Goal: Book appointment/travel/reservation

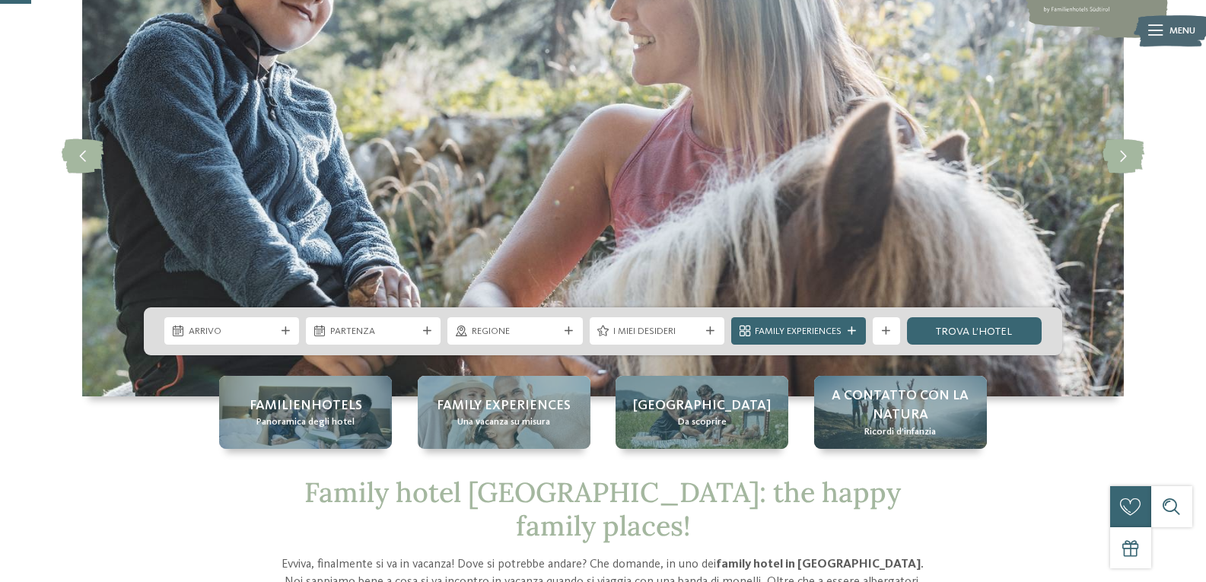
scroll to position [152, 0]
click at [237, 323] on div "Arrivo" at bounding box center [232, 330] width 94 height 14
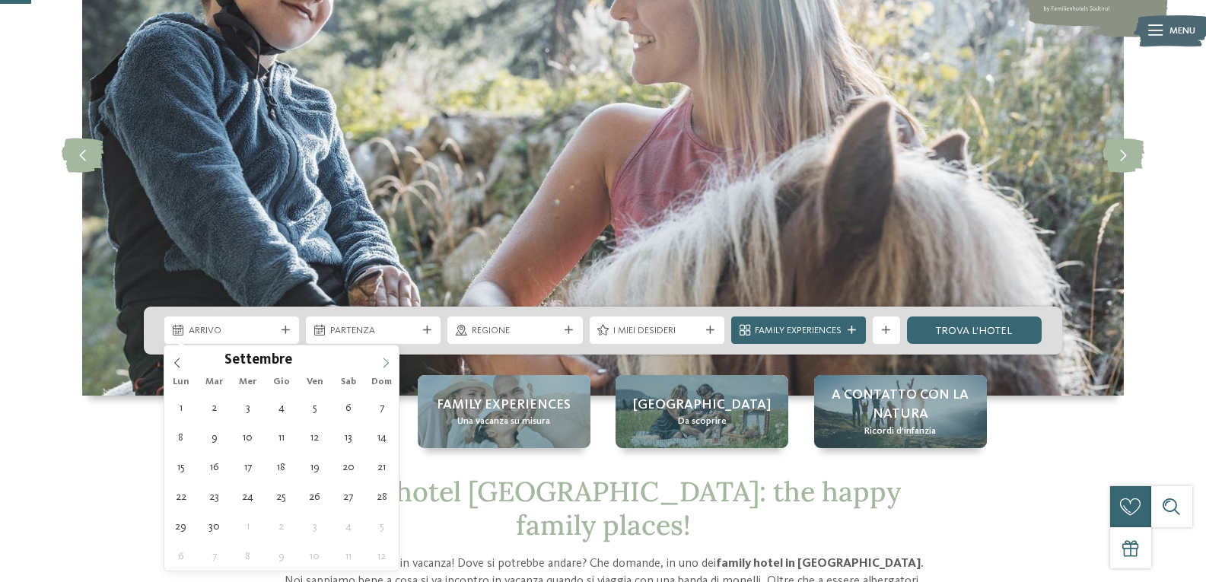
click at [393, 358] on span at bounding box center [386, 358] width 26 height 26
click at [384, 362] on icon at bounding box center [385, 363] width 11 height 11
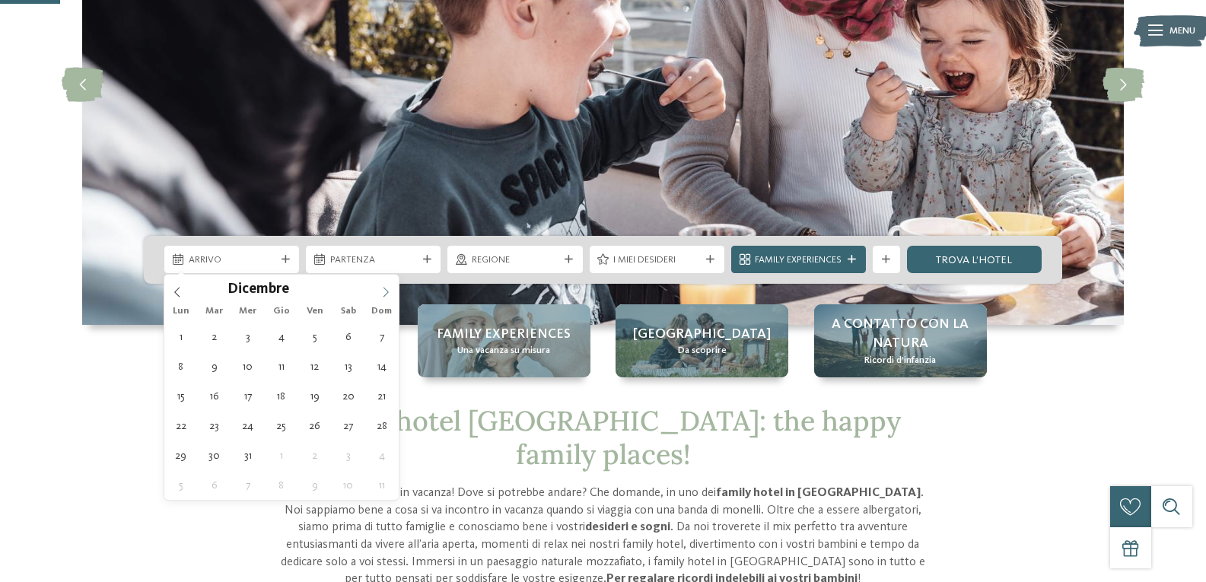
scroll to position [304, 0]
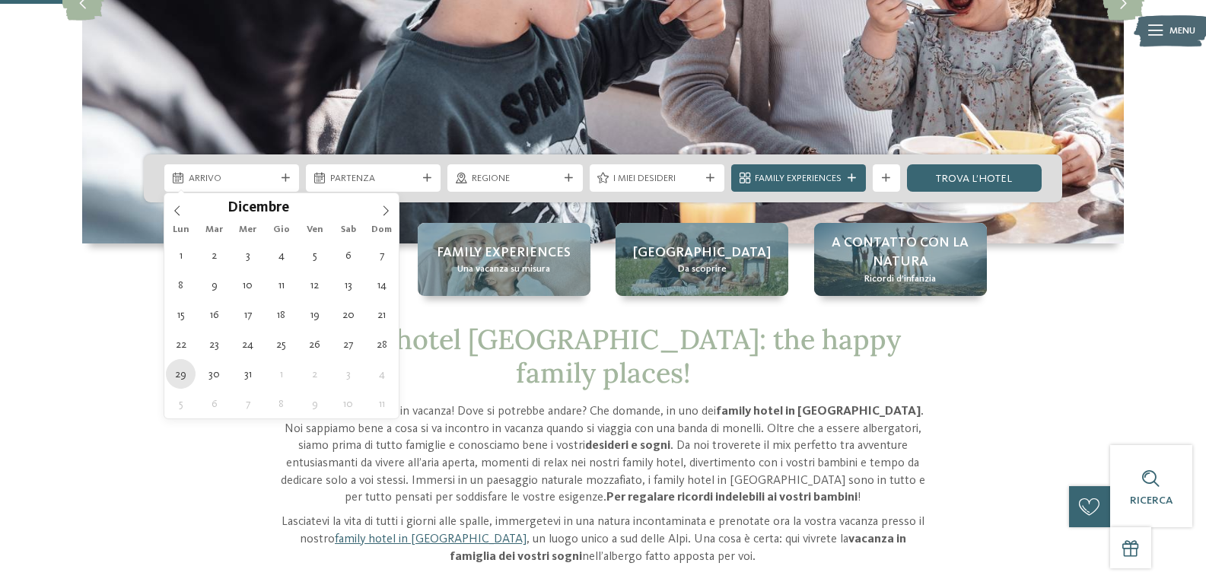
type div "29.12.2025"
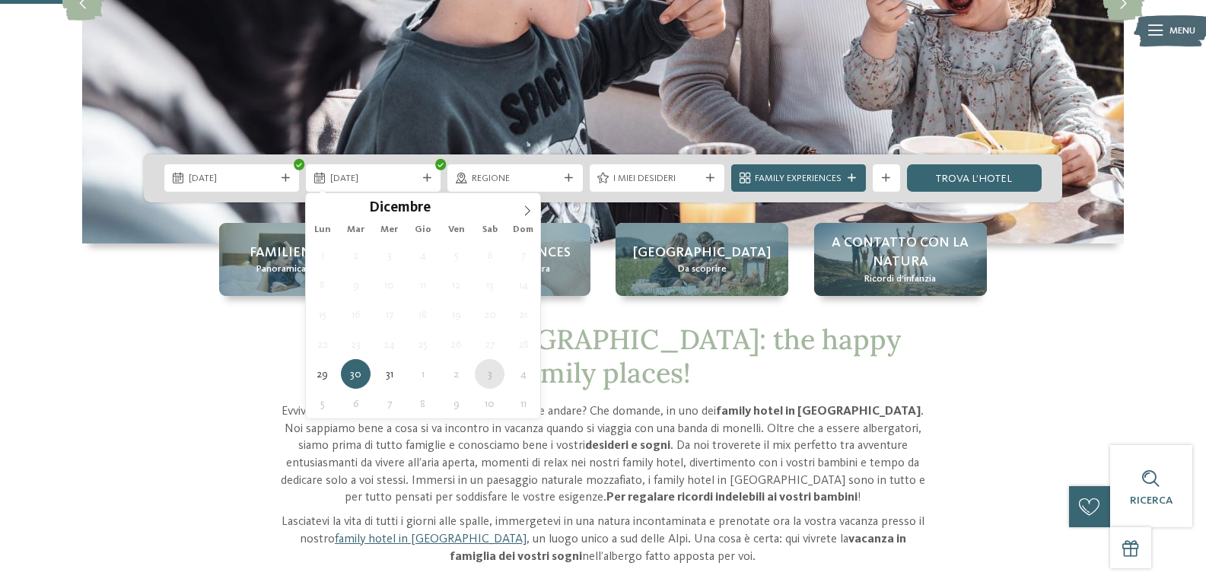
type div "03.01.2026"
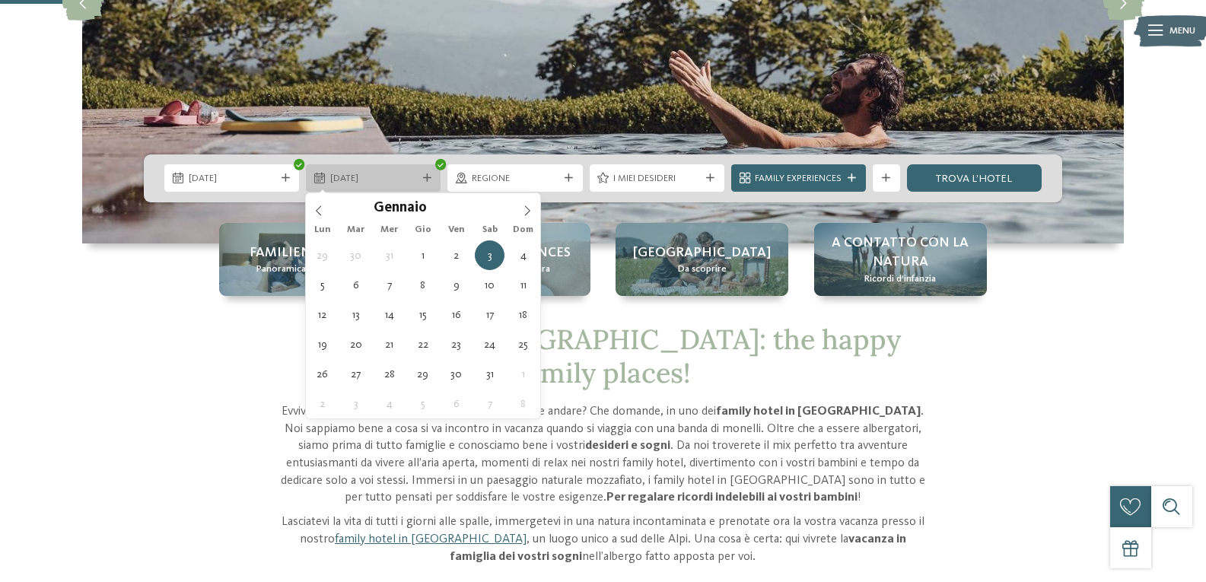
click at [345, 169] on div "03.01.2026" at bounding box center [373, 177] width 135 height 27
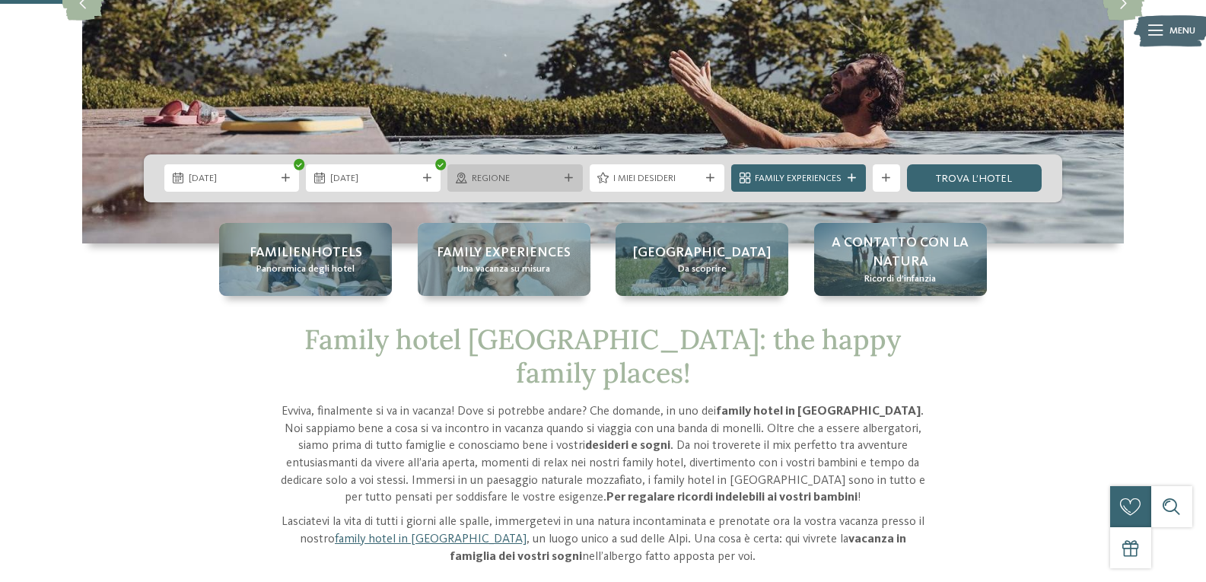
click at [505, 175] on span "Regione" at bounding box center [515, 179] width 87 height 14
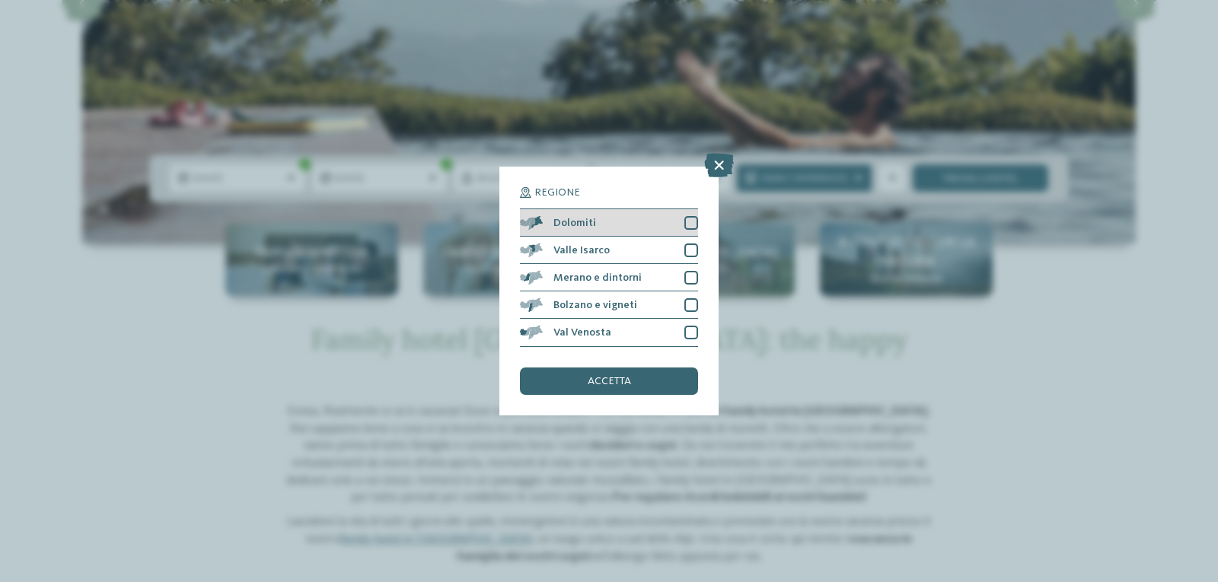
click at [691, 220] on div at bounding box center [691, 223] width 14 height 14
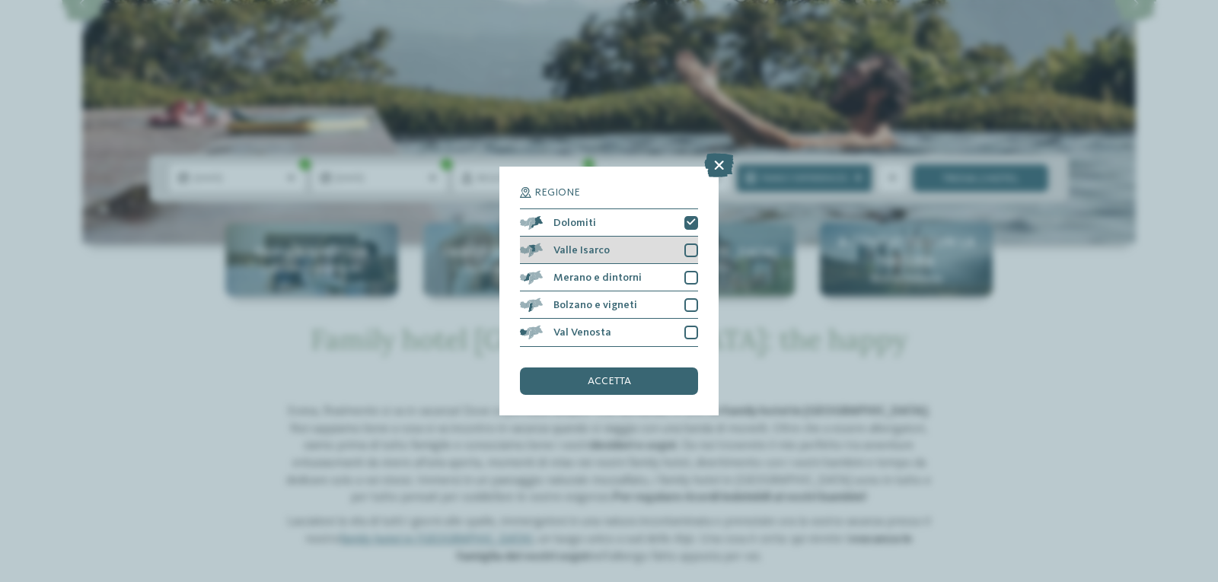
click at [692, 245] on div at bounding box center [691, 251] width 14 height 14
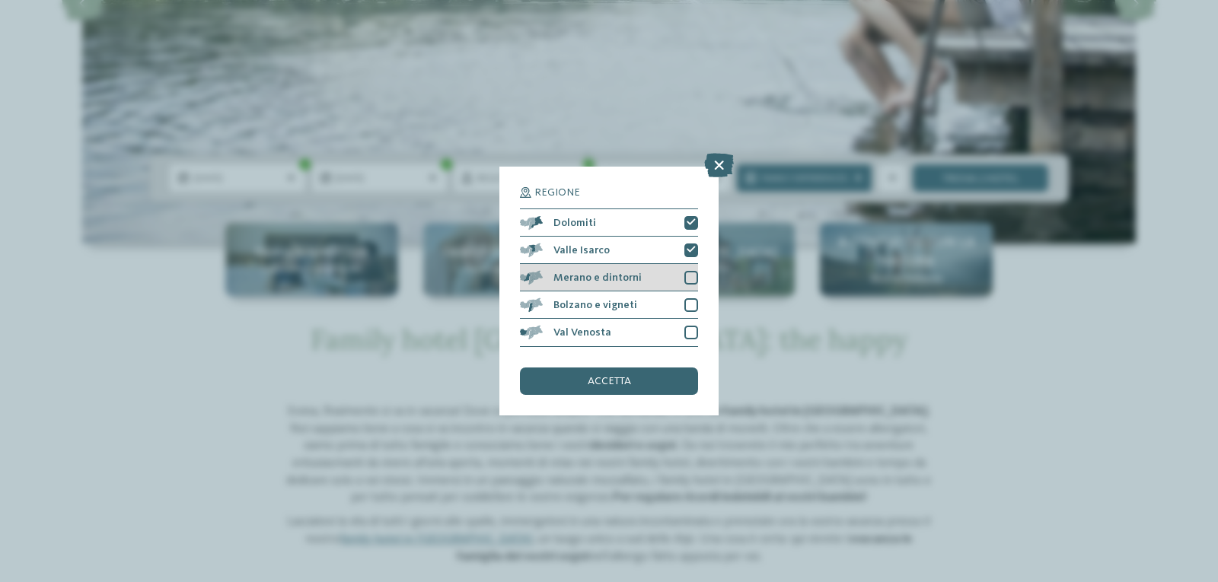
click at [693, 275] on div at bounding box center [691, 278] width 14 height 14
click at [693, 312] on div "Bolzano e vigneti" at bounding box center [609, 304] width 178 height 27
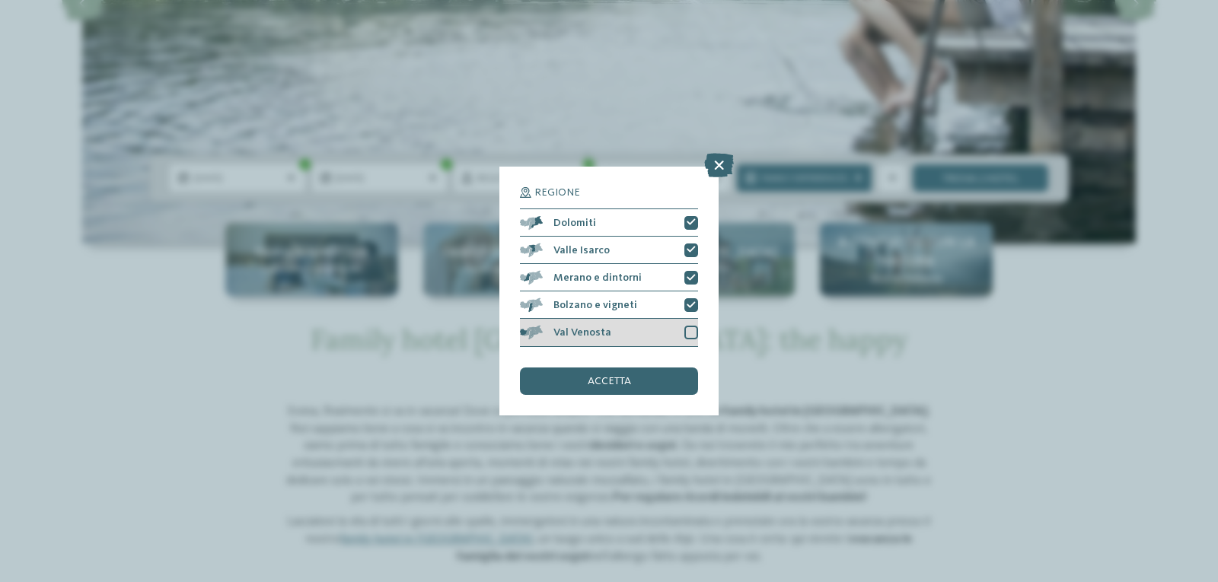
click at [694, 330] on div at bounding box center [691, 333] width 14 height 14
click at [616, 380] on span "accetta" at bounding box center [608, 381] width 43 height 11
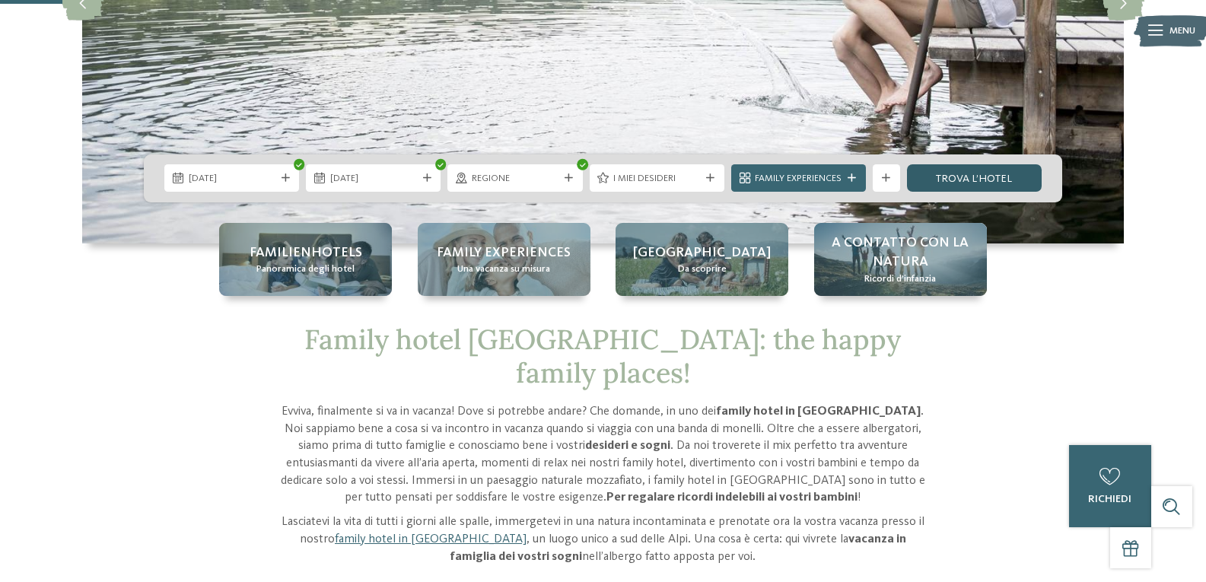
click at [961, 176] on link "trova l’hotel" at bounding box center [974, 177] width 135 height 27
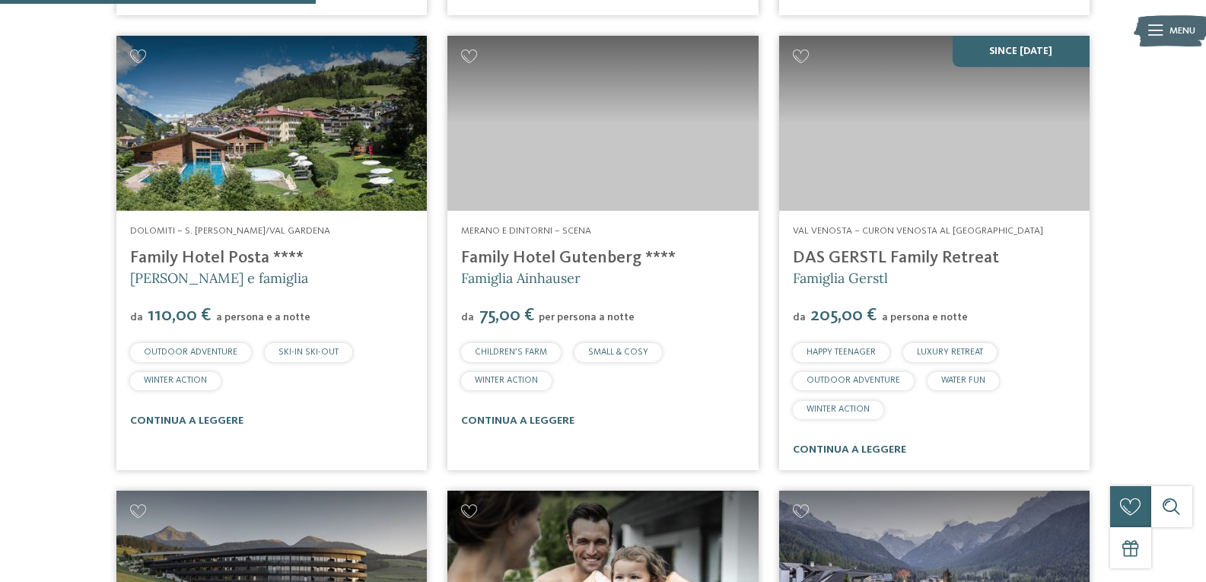
scroll to position [898, 0]
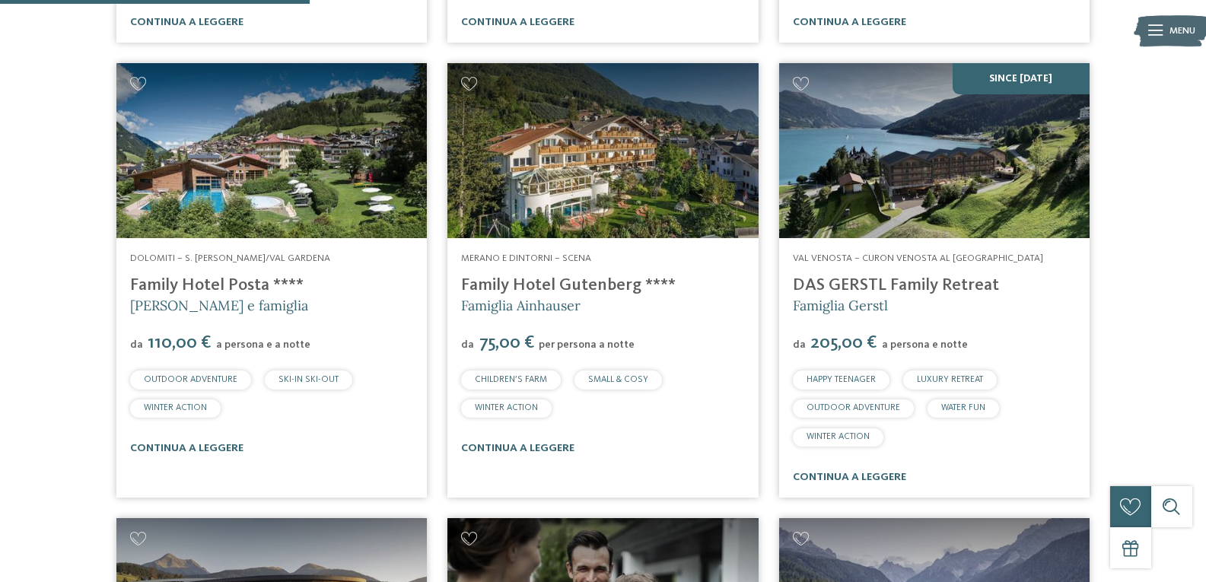
click at [260, 285] on link "Family Hotel Posta ****" at bounding box center [217, 285] width 174 height 17
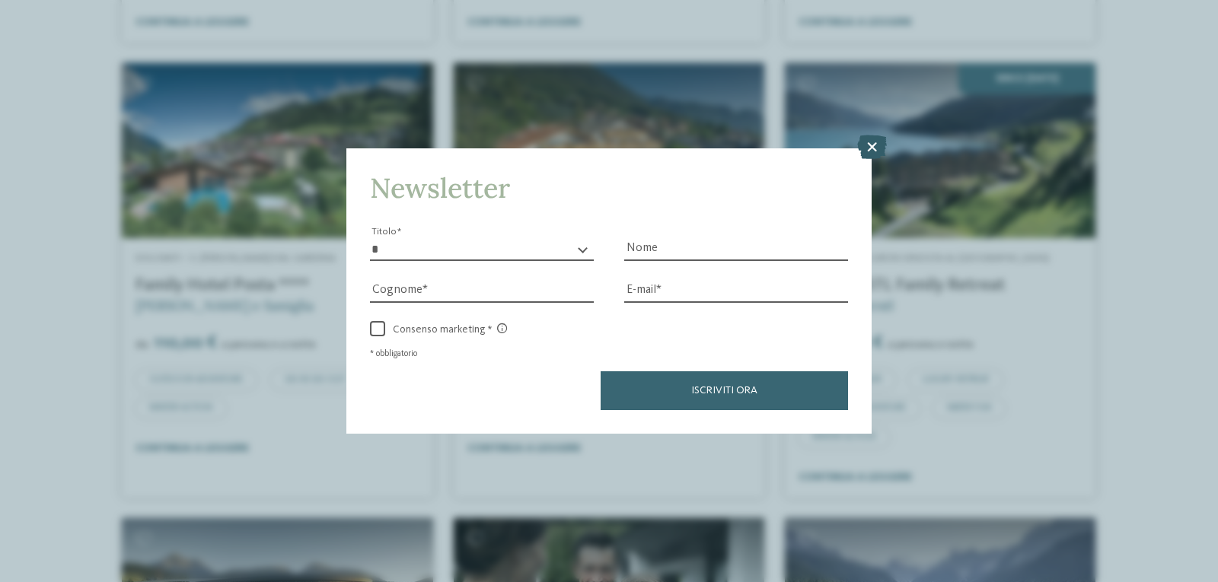
click at [869, 146] on icon at bounding box center [872, 147] width 30 height 24
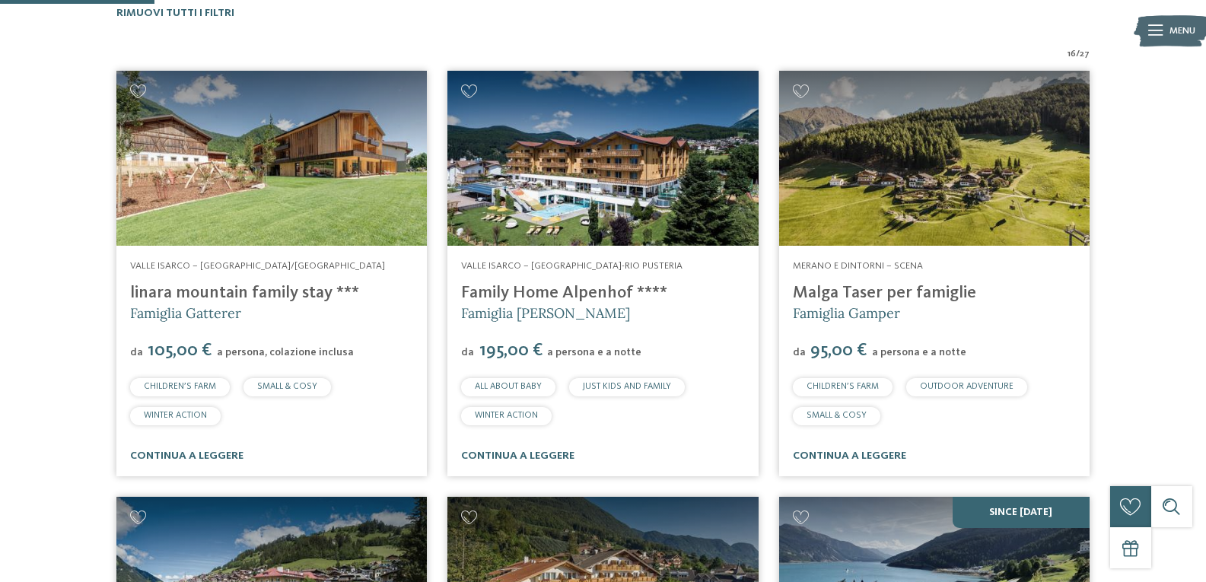
scroll to position [441, 0]
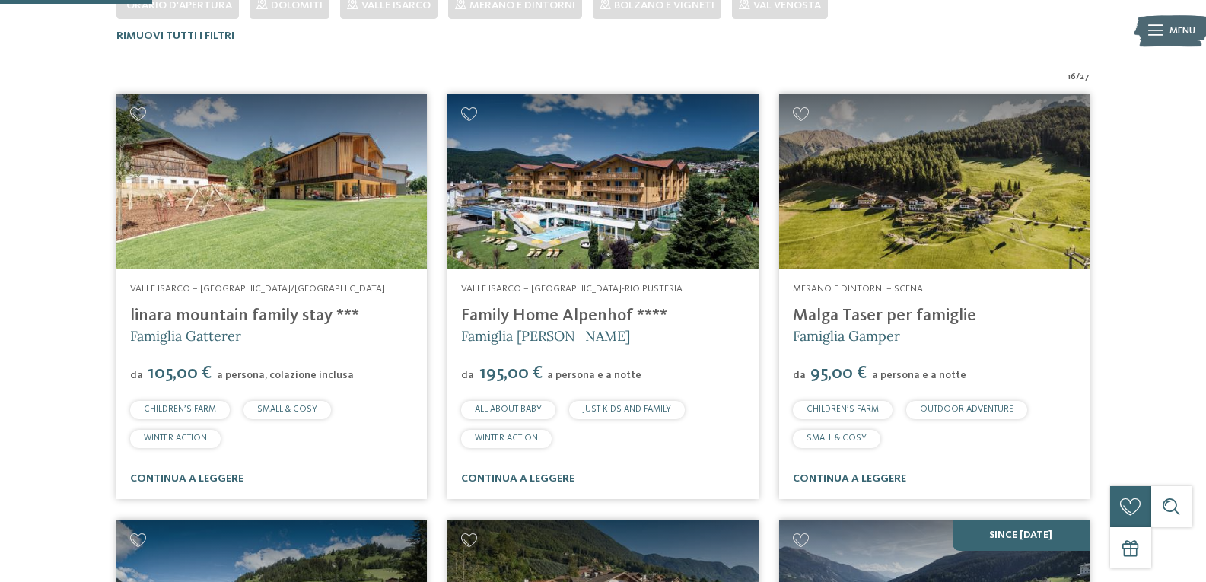
click at [273, 178] on img at bounding box center [271, 181] width 310 height 175
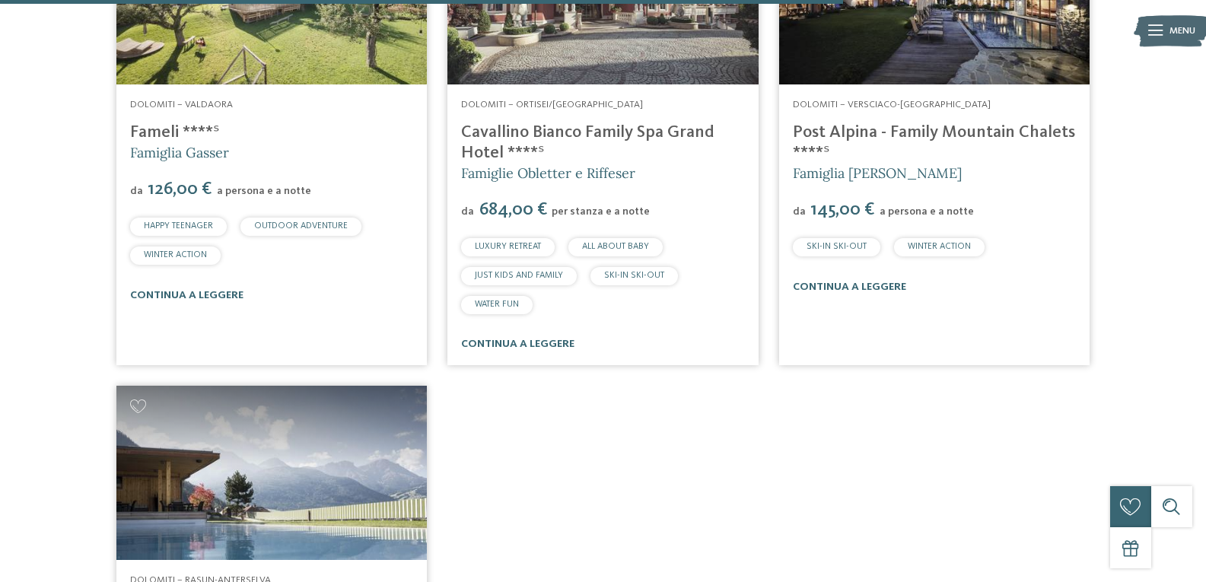
scroll to position [2816, 0]
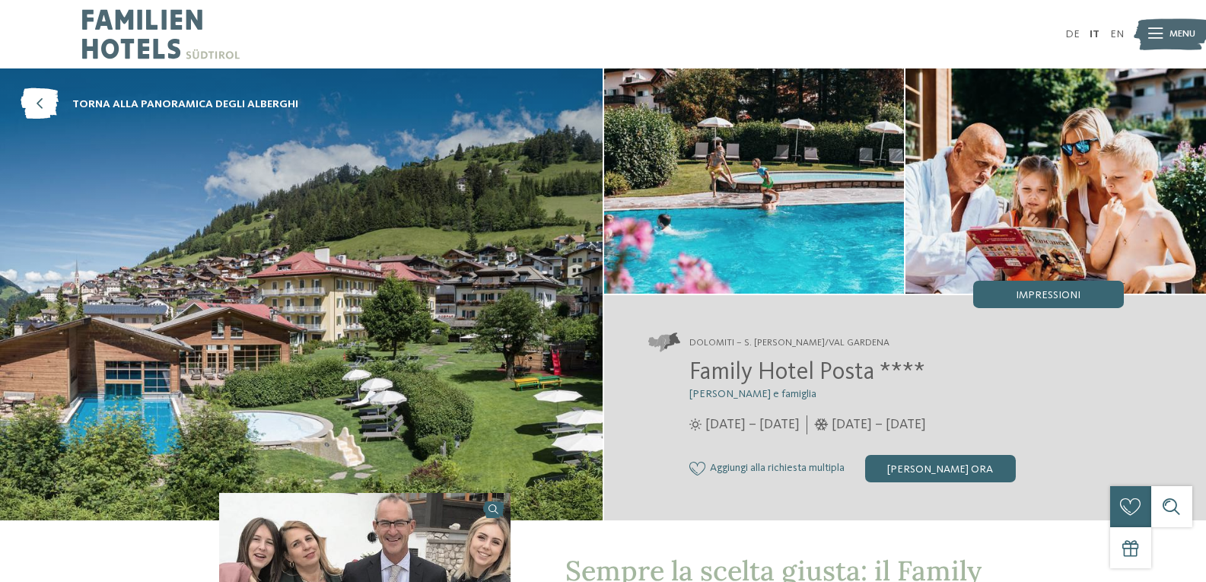
click at [727, 263] on img at bounding box center [754, 180] width 301 height 225
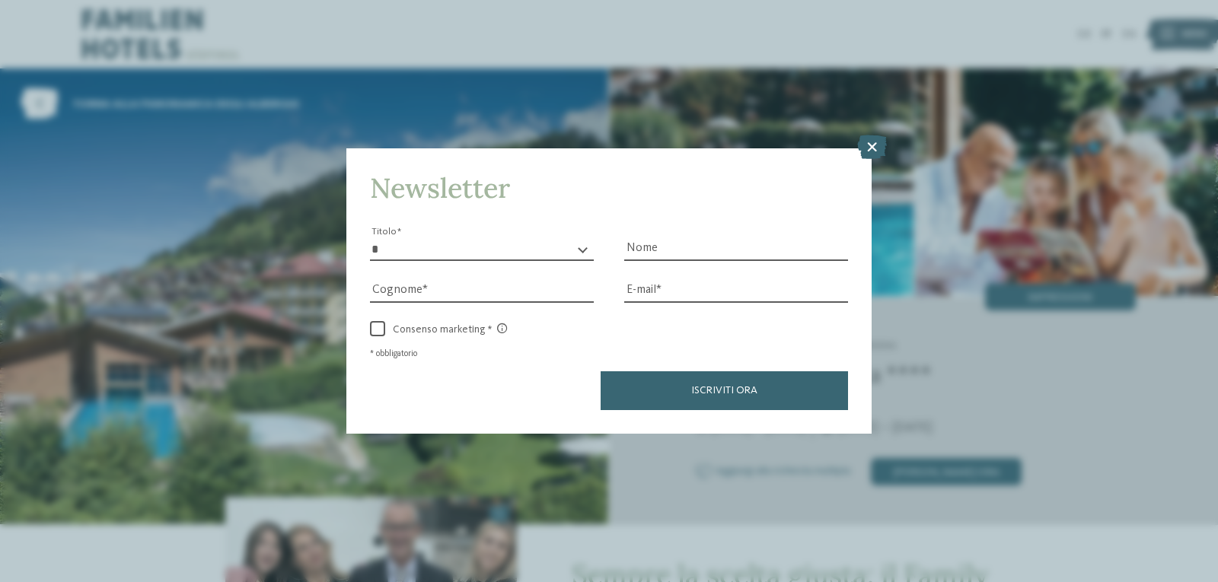
click at [891, 151] on div "Newsletter * ****** ******* ******** ****** Titolo Nome Cognome Fax" at bounding box center [609, 291] width 1218 height 582
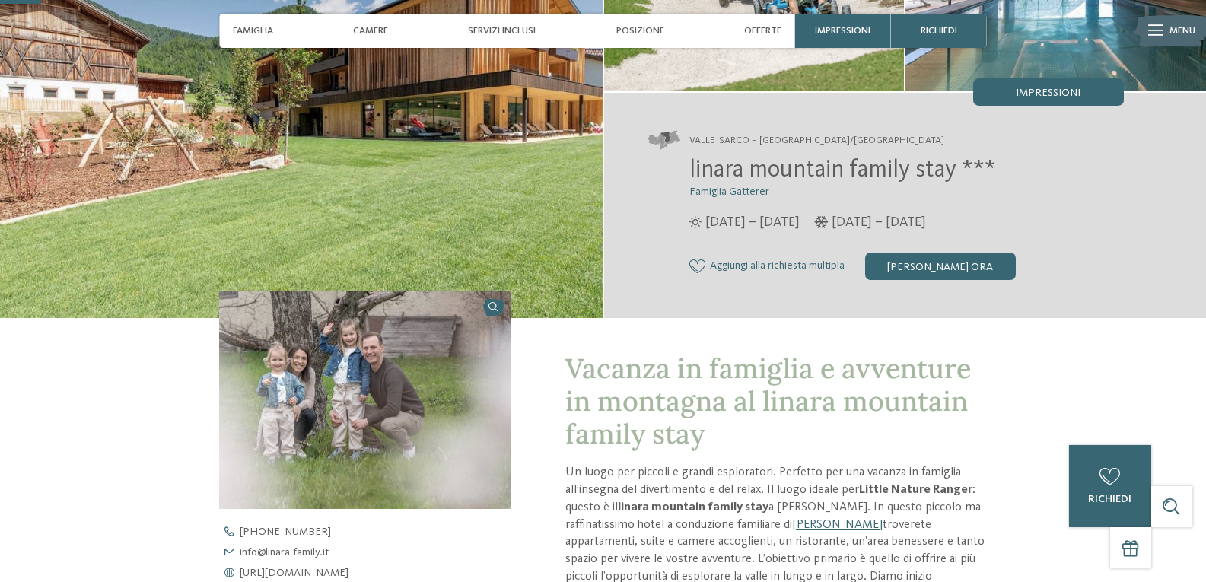
scroll to position [152, 0]
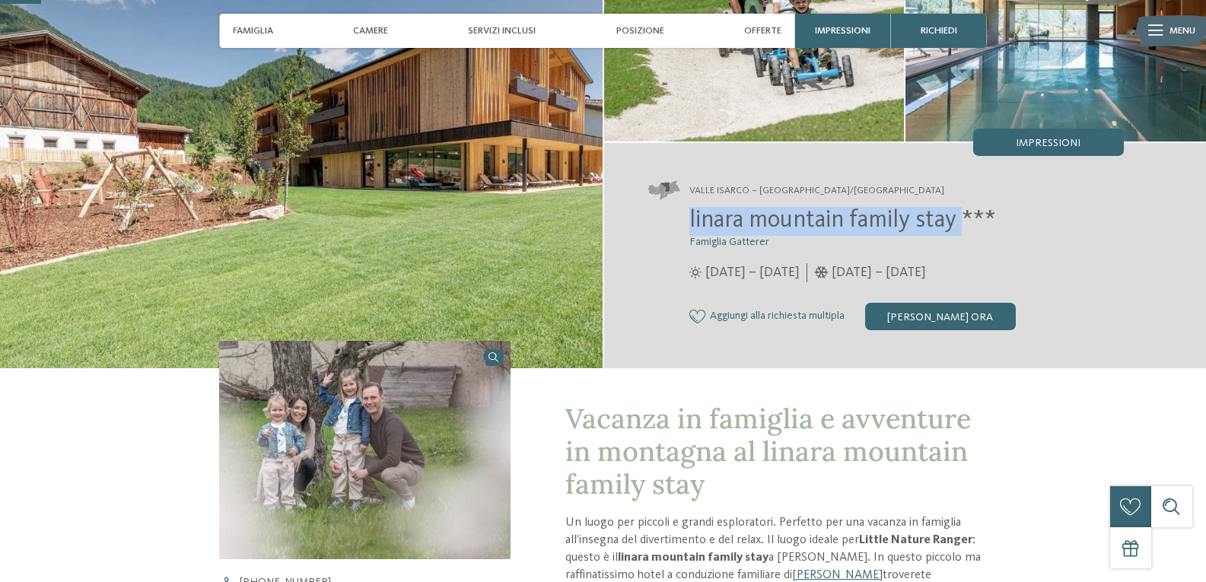
drag, startPoint x: 963, startPoint y: 218, endPoint x: 676, endPoint y: 212, distance: 287.0
click at [676, 212] on div "linara mountain family stay *** Famiglia Gatterer 12/07/2025 – 08/11/2025" at bounding box center [886, 268] width 476 height 123
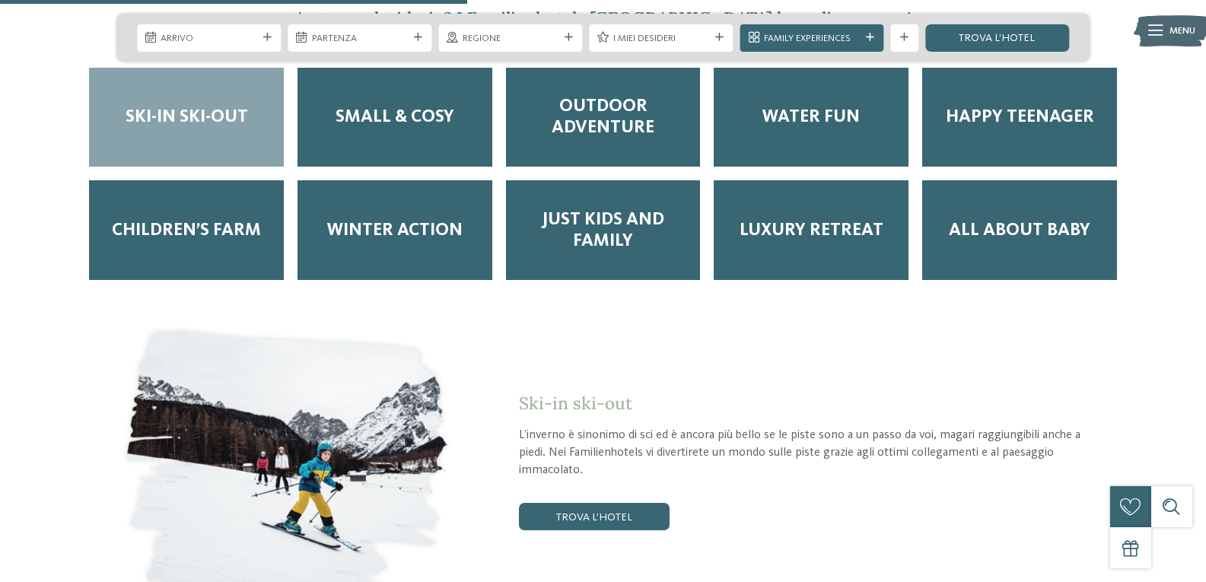
scroll to position [2435, 0]
